Goal: Task Accomplishment & Management: Use online tool/utility

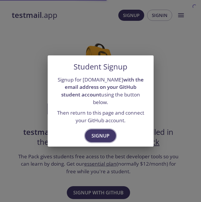
click at [93, 130] on button "Signup" at bounding box center [100, 136] width 31 height 13
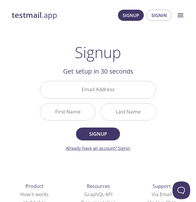
click at [125, 151] on link "Already have an account? Signin" at bounding box center [98, 148] width 65 height 6
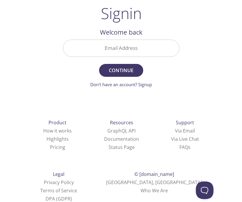
scroll to position [36, 0]
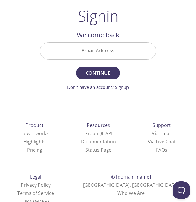
click at [94, 49] on input "Email Address" at bounding box center [98, 51] width 116 height 17
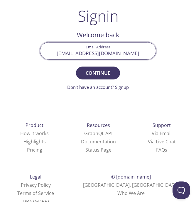
type input "[EMAIL_ADDRESS][DOMAIN_NAME]"
click at [76, 67] on button "Continue" at bounding box center [98, 73] width 44 height 13
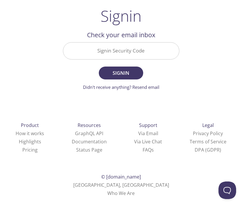
click at [116, 52] on input "Signin Security Code" at bounding box center [121, 51] width 116 height 17
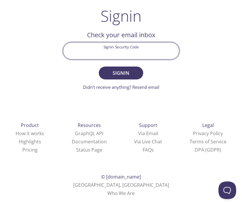
paste input "RN5UK31"
type input "RN5UK31"
click at [138, 76] on button "Signin" at bounding box center [121, 73] width 44 height 13
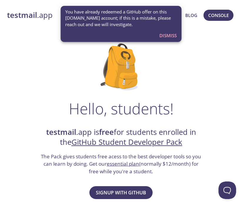
click at [175, 34] on span "Dismiss" at bounding box center [167, 36] width 17 height 8
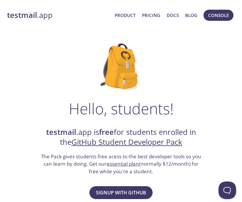
click at [34, 9] on div "testmail .app Product Pricing Docs Blog Console" at bounding box center [121, 15] width 228 height 19
click at [36, 13] on strong "testmail" at bounding box center [22, 15] width 30 height 10
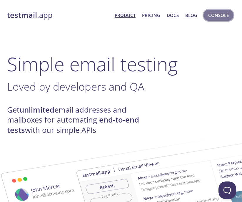
click at [227, 14] on span "Console" at bounding box center [218, 15] width 21 height 8
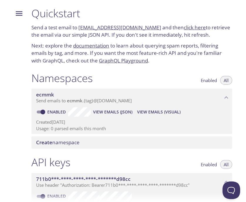
click at [139, 27] on link "ecmmk.test@inbox.testmail.app" at bounding box center [119, 27] width 83 height 7
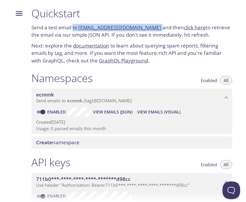
copy p "to ecmmk.test@inbox.testmail.app"
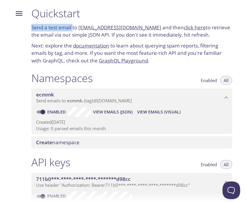
drag, startPoint x: 76, startPoint y: 28, endPoint x: 107, endPoint y: -19, distance: 55.7
click at [107, 0] on html ".cls-1 { fill: #6d5ca8; } .cls-2 { fill: #3fc191; } .cls-3 { fill: #3b4752; } .…" at bounding box center [123, 101] width 246 height 202
click at [106, 45] on link "documentation" at bounding box center [91, 45] width 36 height 7
